Goal: Navigation & Orientation: Find specific page/section

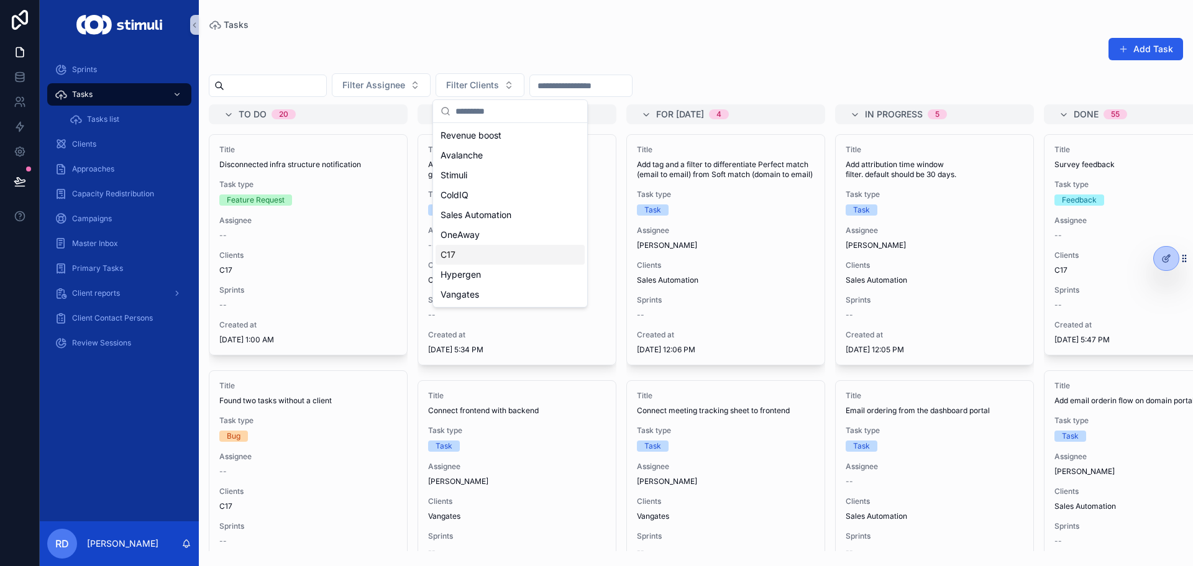
click at [471, 253] on div "C17" at bounding box center [510, 255] width 149 height 20
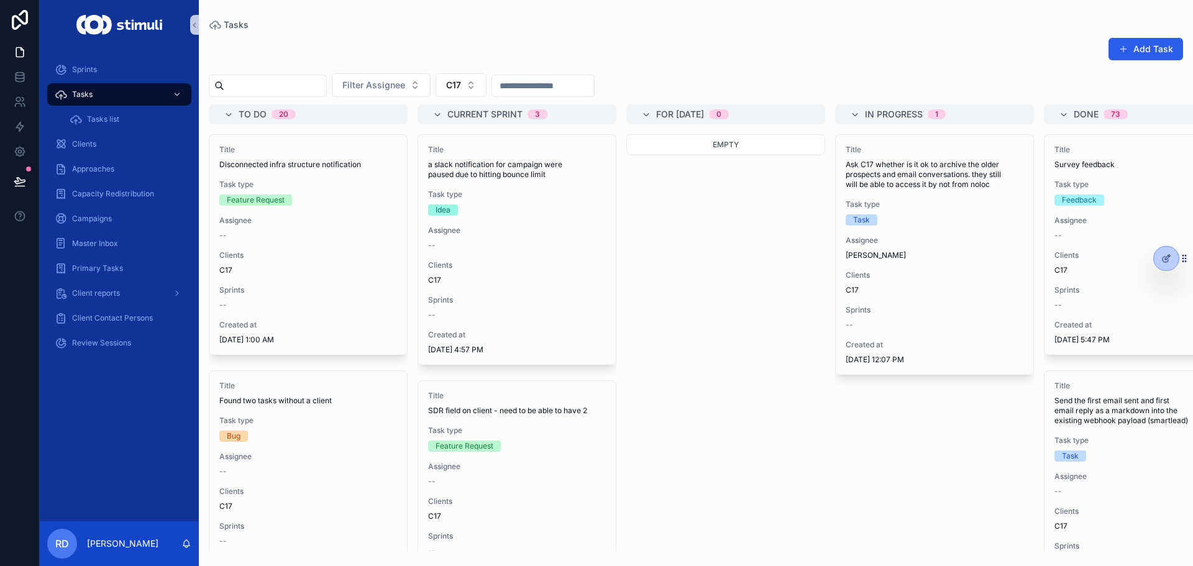
click at [698, 268] on div "Empty" at bounding box center [725, 342] width 199 height 417
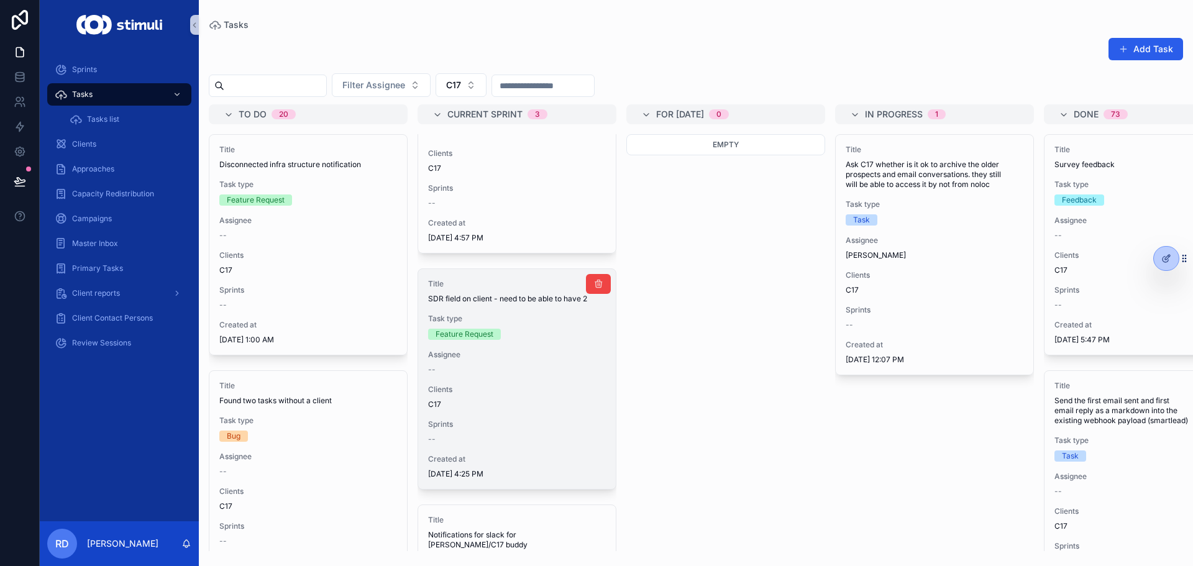
scroll to position [186, 0]
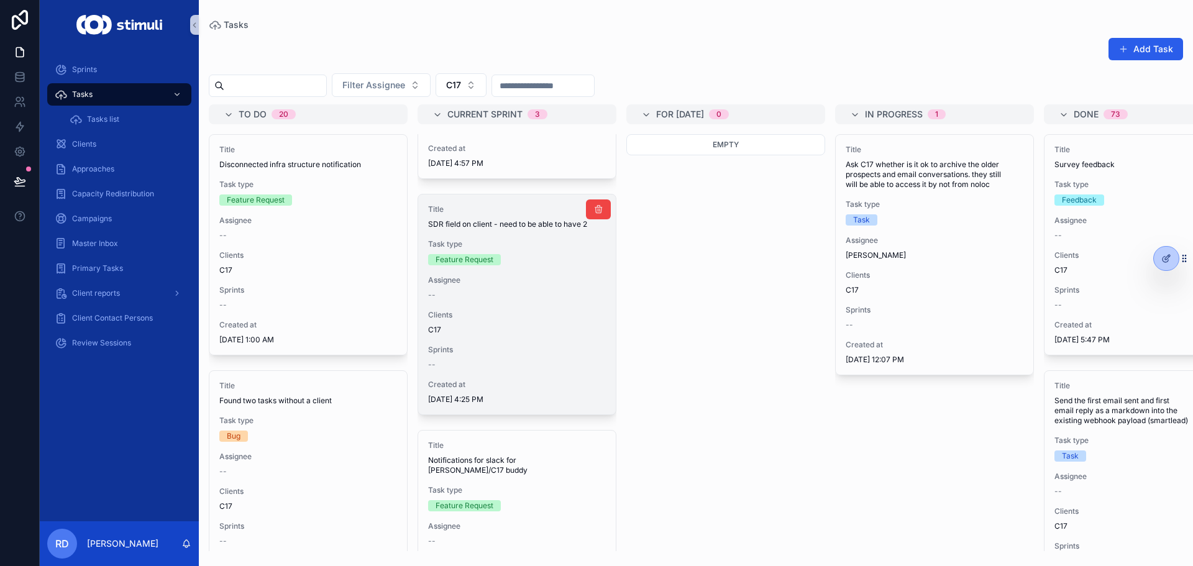
click at [532, 263] on div "Feature Request" at bounding box center [517, 259] width 178 height 11
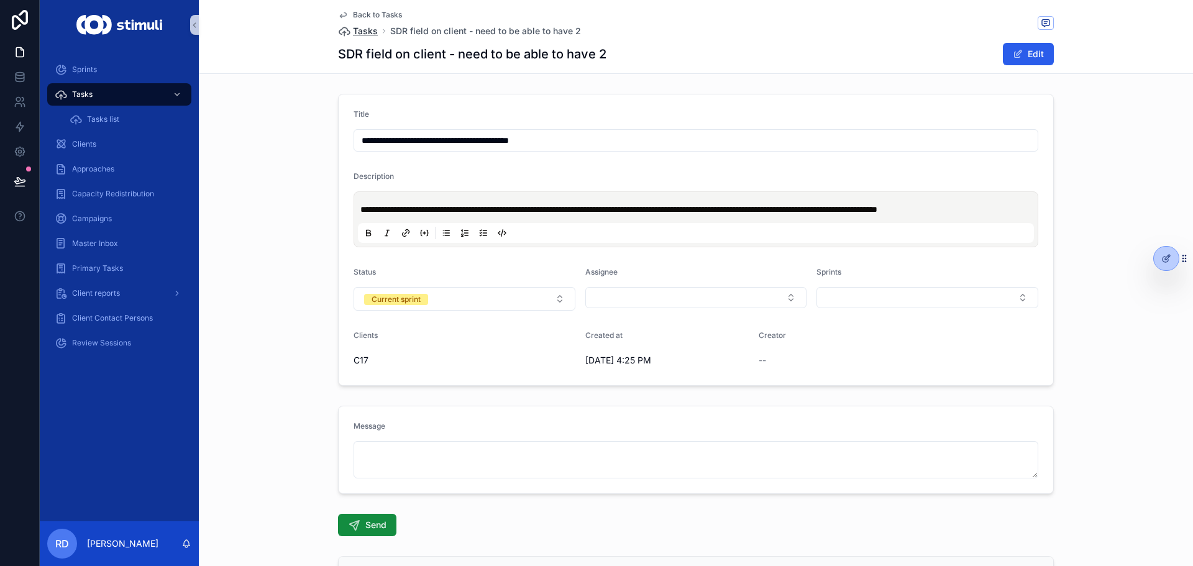
click at [355, 32] on span "Tasks" at bounding box center [365, 31] width 25 height 12
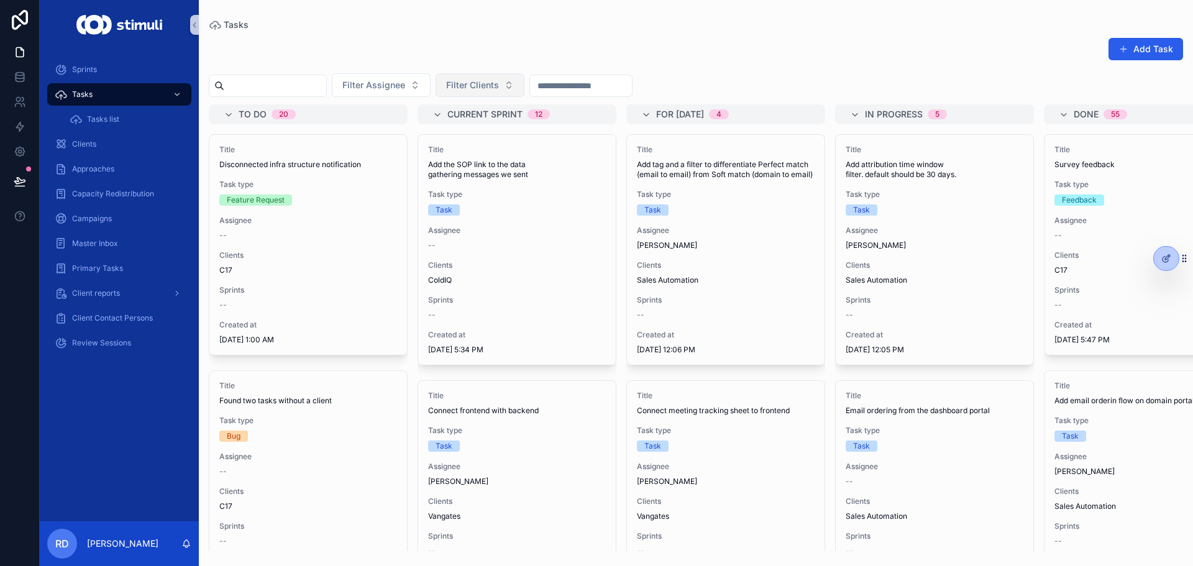
click at [521, 94] on button "Filter Clients" at bounding box center [480, 85] width 89 height 24
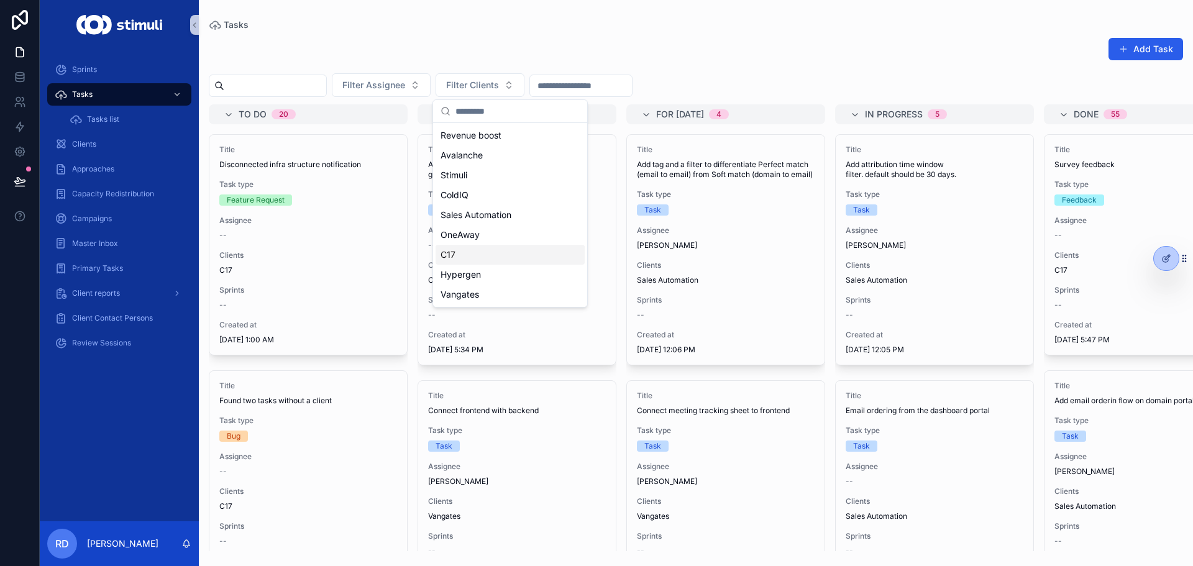
click at [485, 247] on div "C17" at bounding box center [510, 255] width 149 height 20
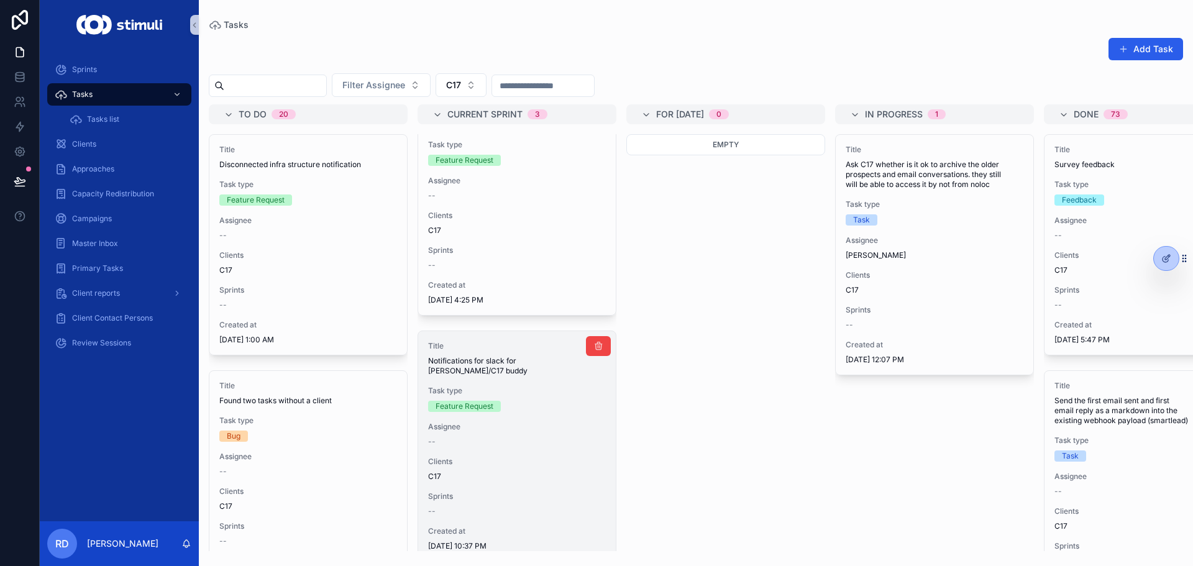
scroll to position [306, 0]
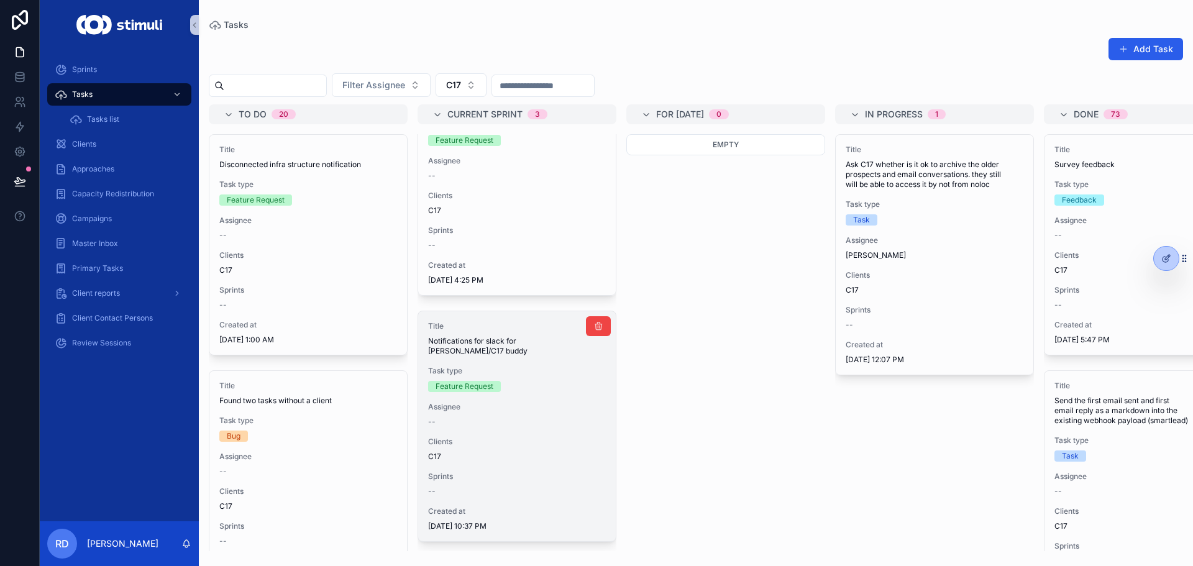
click at [529, 385] on div "Title Notifications for slack for [PERSON_NAME]/C17 buddy Task type Feature Req…" at bounding box center [517, 426] width 198 height 230
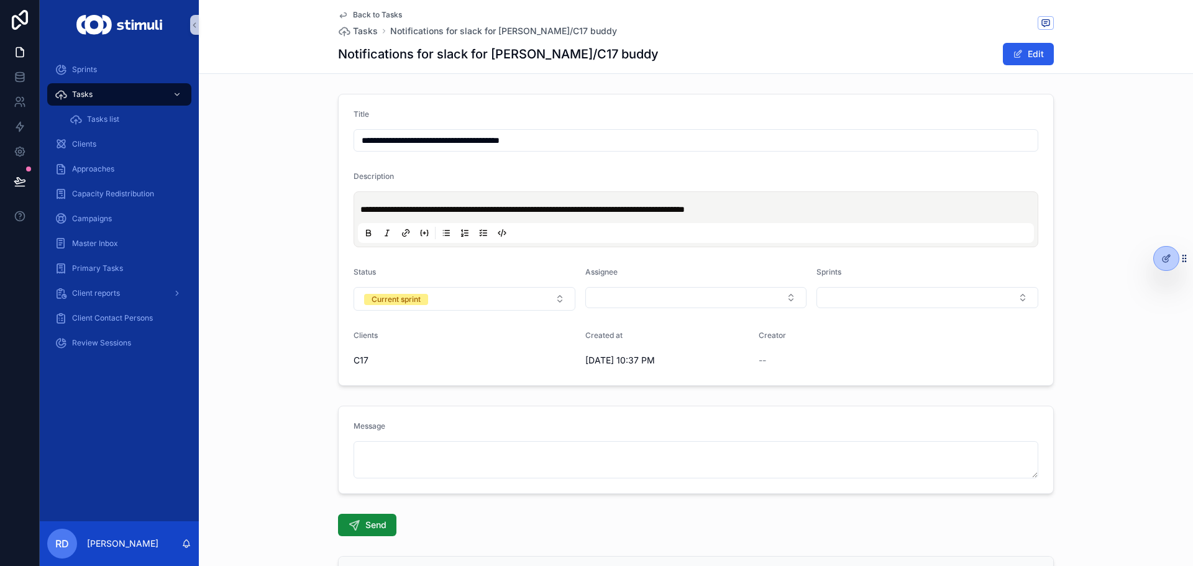
click at [319, 128] on div "**********" at bounding box center [696, 240] width 994 height 302
click at [365, 30] on span "Tasks" at bounding box center [365, 31] width 25 height 12
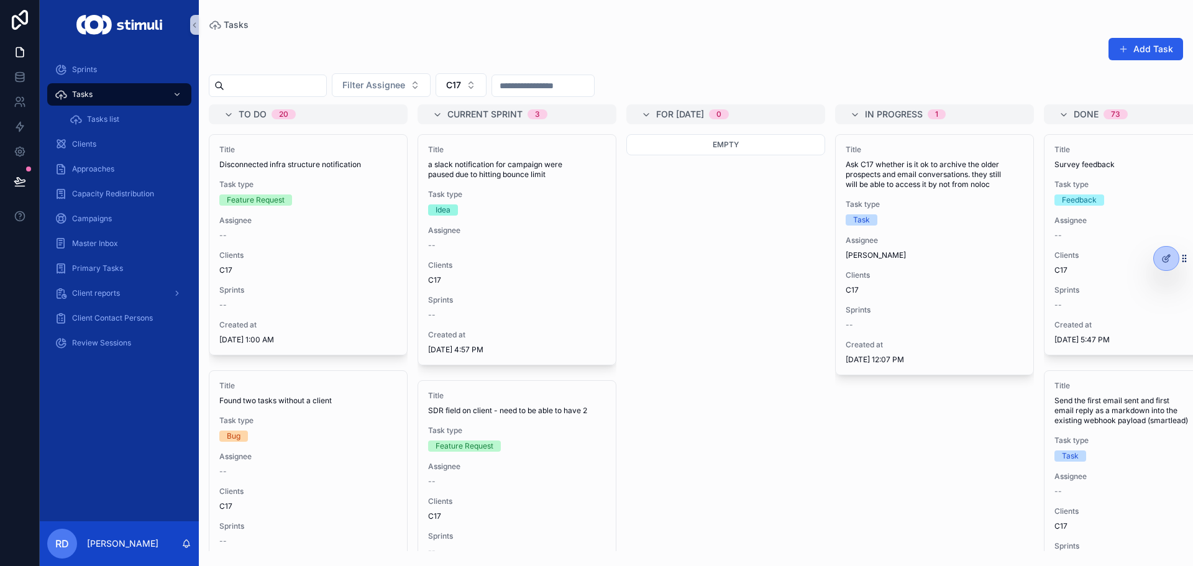
click at [613, 58] on div "Add Task" at bounding box center [696, 51] width 974 height 29
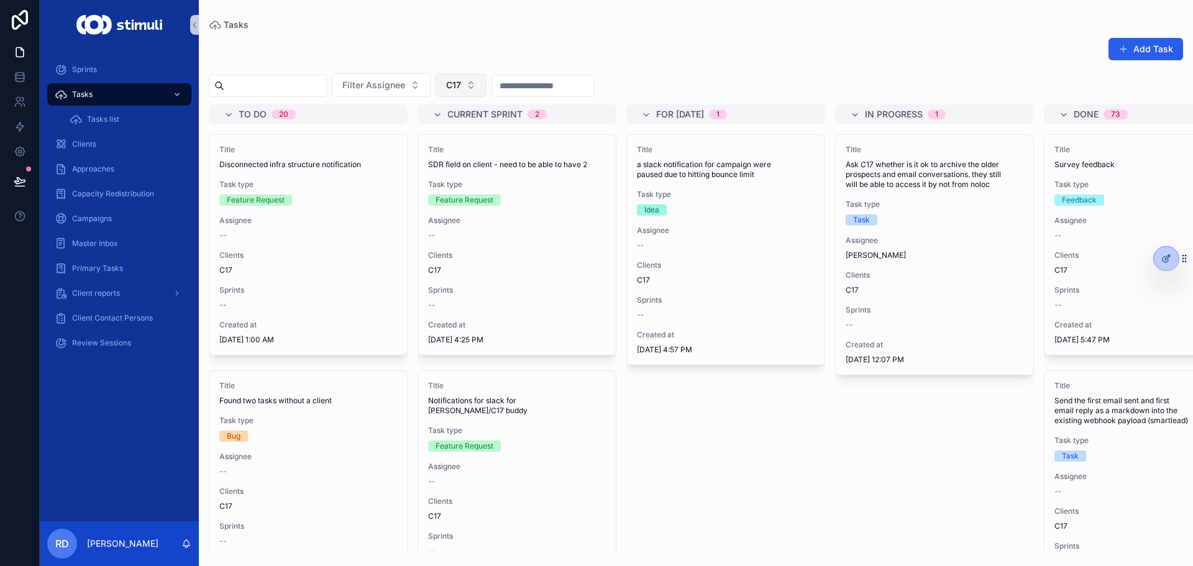
click at [486, 92] on button "C17" at bounding box center [461, 85] width 51 height 24
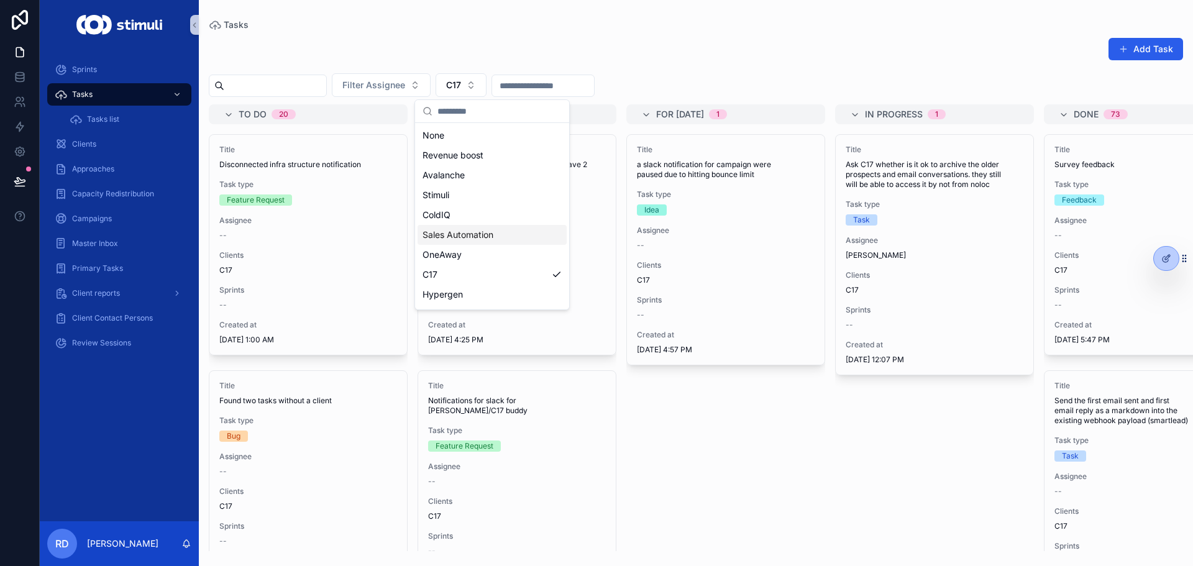
click at [478, 229] on span "Sales Automation" at bounding box center [457, 235] width 71 height 12
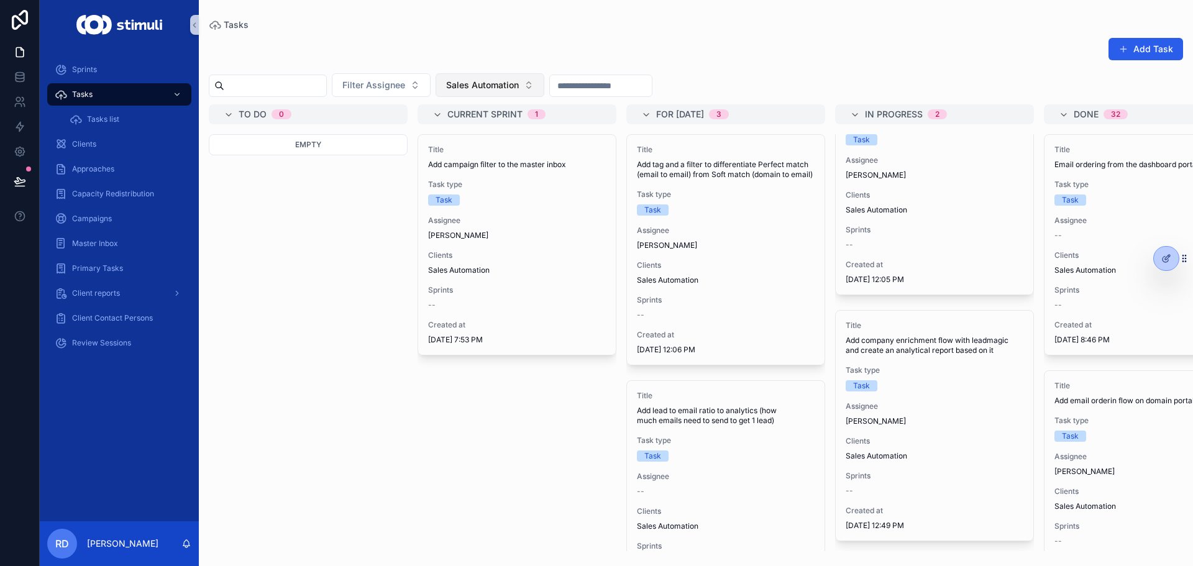
click at [519, 84] on span "Sales Automation" at bounding box center [482, 85] width 73 height 12
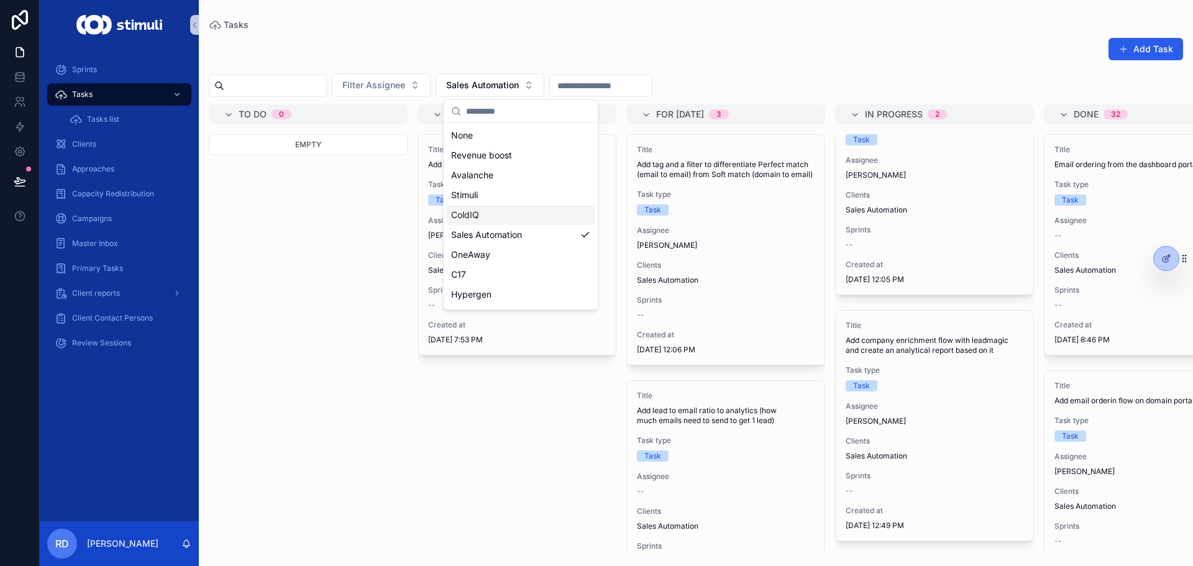
click at [533, 214] on div "ColdIQ" at bounding box center [520, 215] width 149 height 20
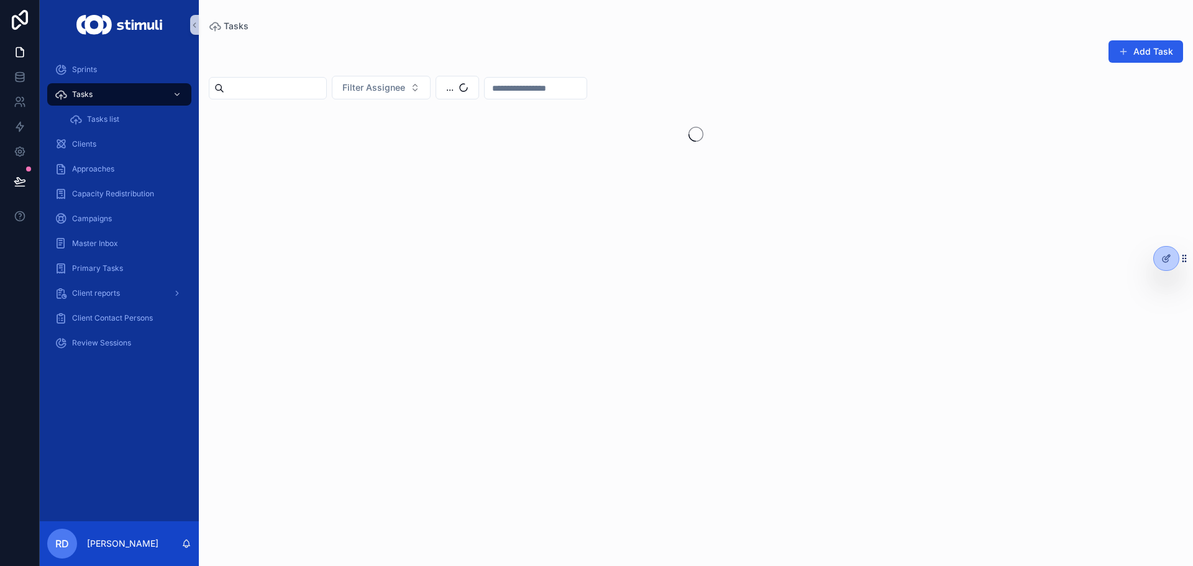
click at [509, 8] on div "Tasks Add Task Filter Assignee ..." at bounding box center [696, 275] width 994 height 551
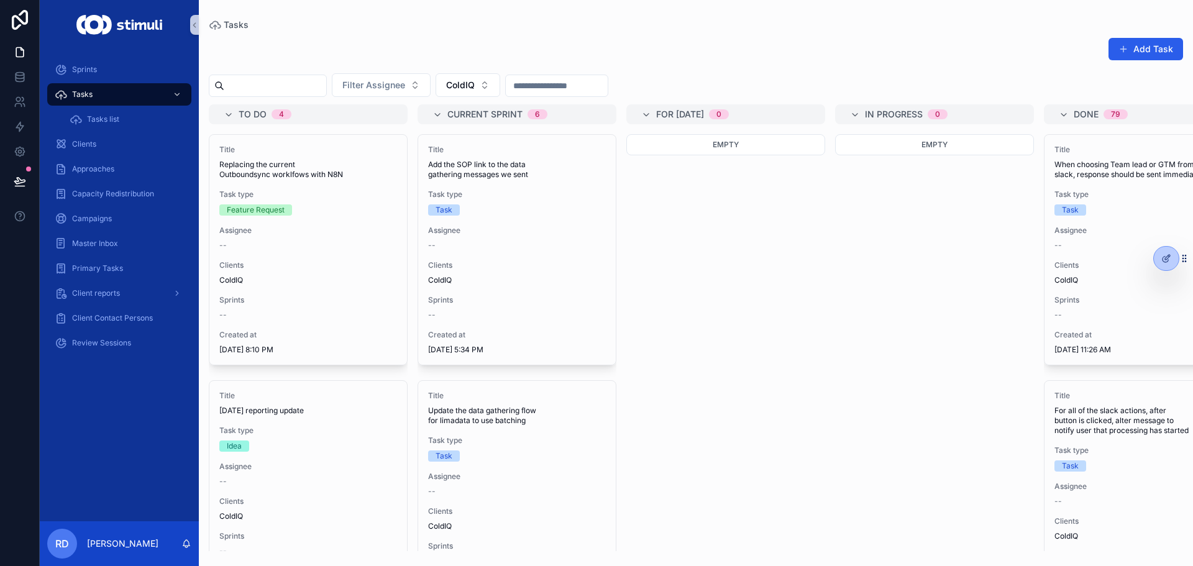
click at [445, 59] on div "Add Task" at bounding box center [696, 51] width 974 height 29
